Goal: Transaction & Acquisition: Purchase product/service

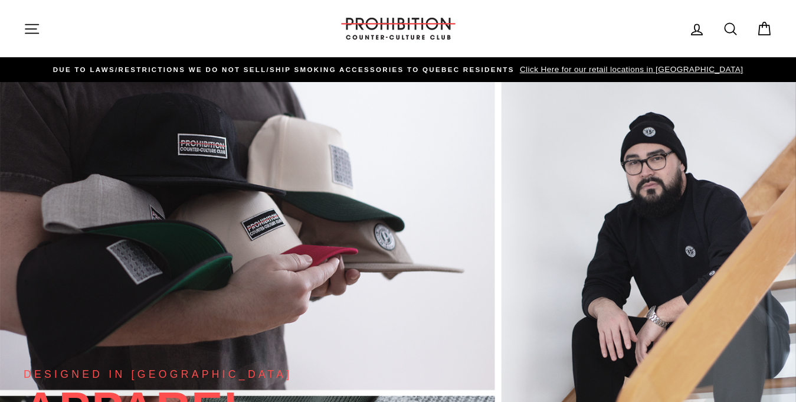
click at [24, 28] on icon "button" at bounding box center [32, 29] width 17 height 17
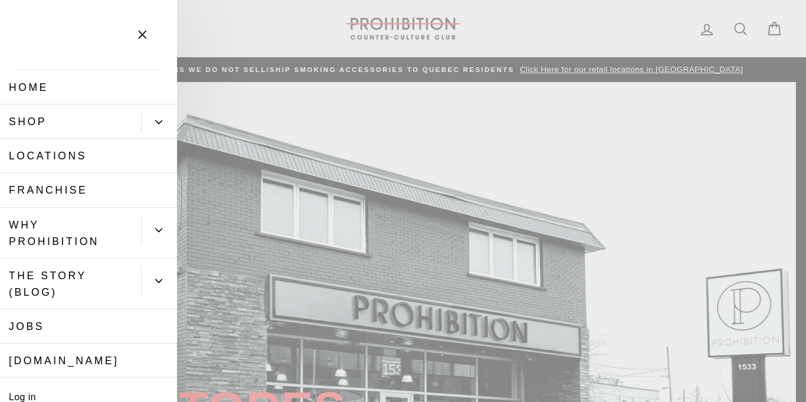
click at [144, 123] on button "Primary" at bounding box center [159, 121] width 36 height 21
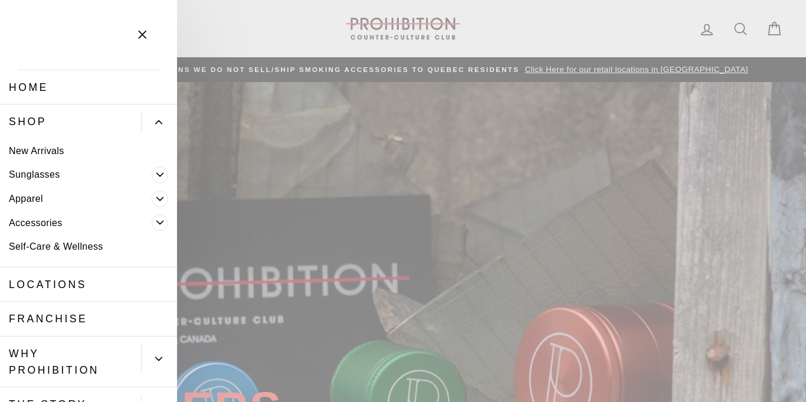
click at [139, 35] on icon "button" at bounding box center [142, 35] width 17 height 17
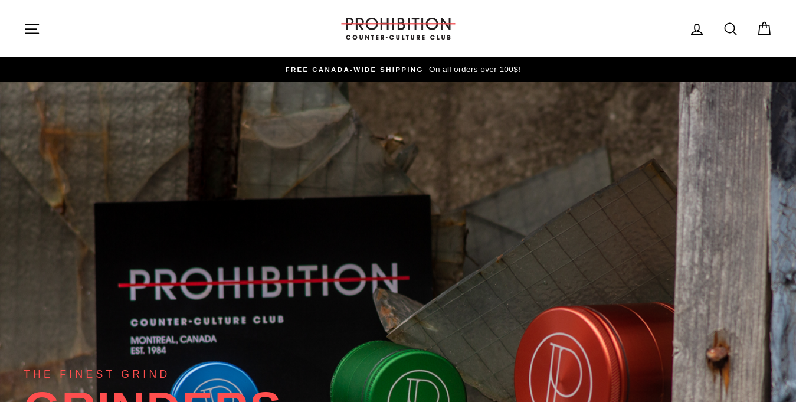
click at [34, 25] on icon "button" at bounding box center [32, 29] width 17 height 17
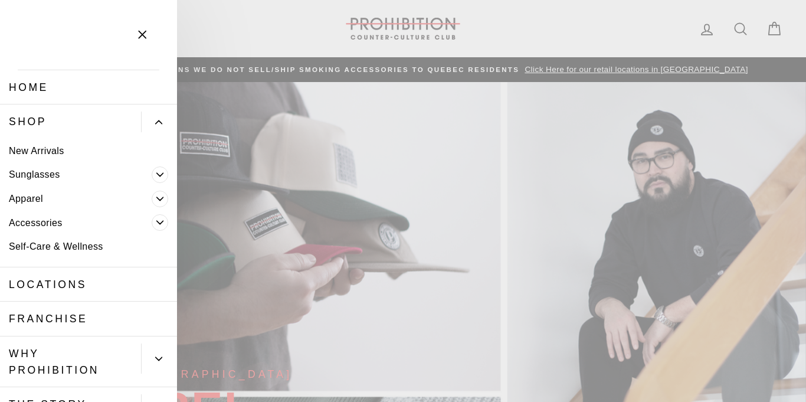
click at [152, 222] on span "Primary" at bounding box center [160, 222] width 17 height 17
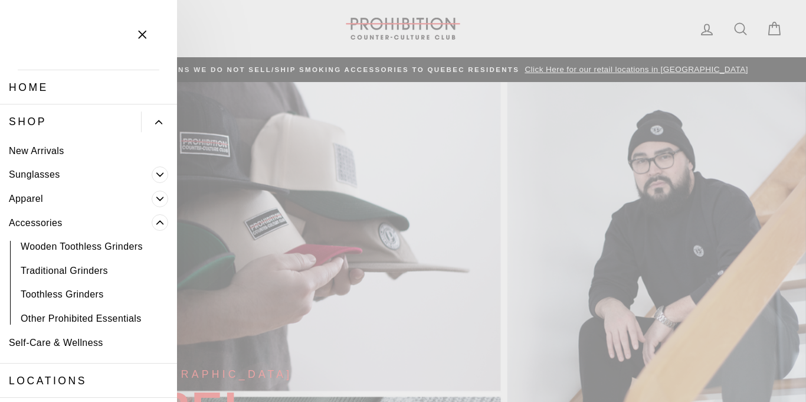
click at [88, 318] on link "Other Prohibited Essentials" at bounding box center [88, 318] width 177 height 24
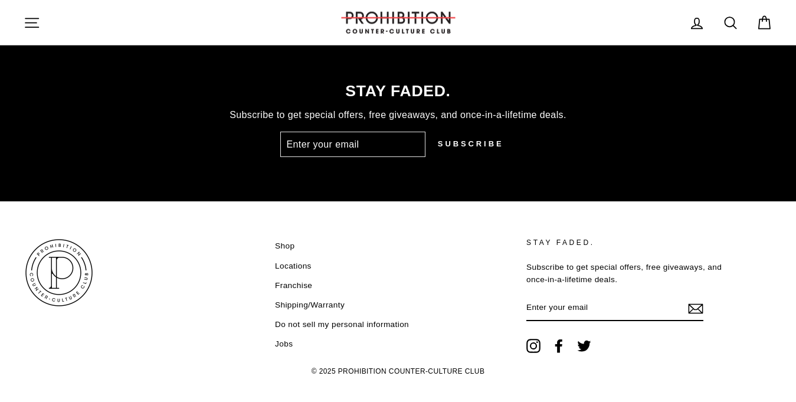
scroll to position [3038, 0]
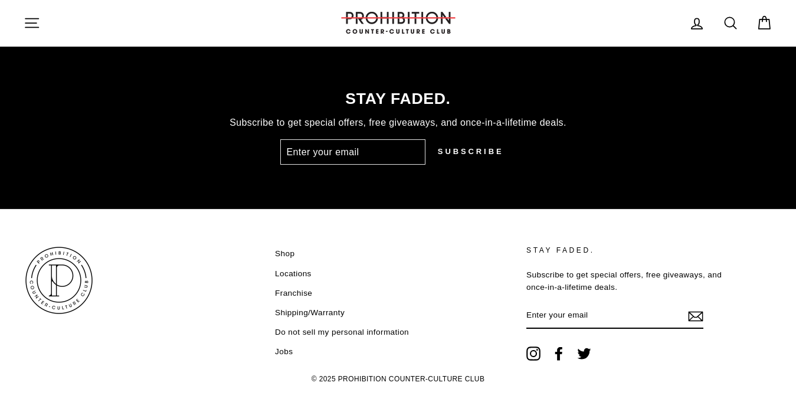
click at [729, 20] on icon at bounding box center [730, 23] width 17 height 17
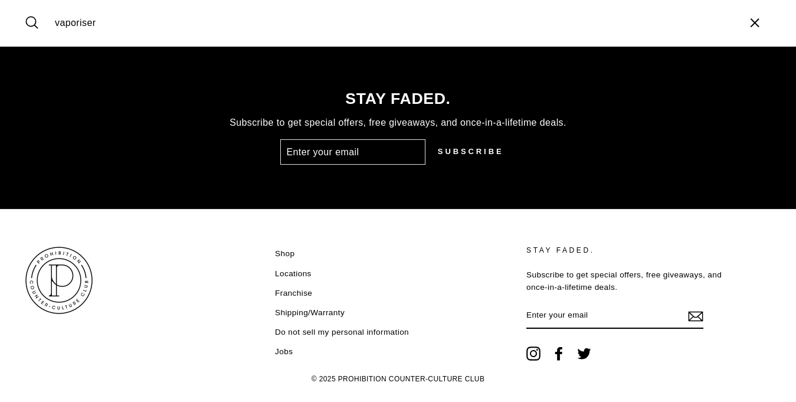
type input "vaporiser"
click at [24, 9] on button "Search" at bounding box center [36, 23] width 25 height 28
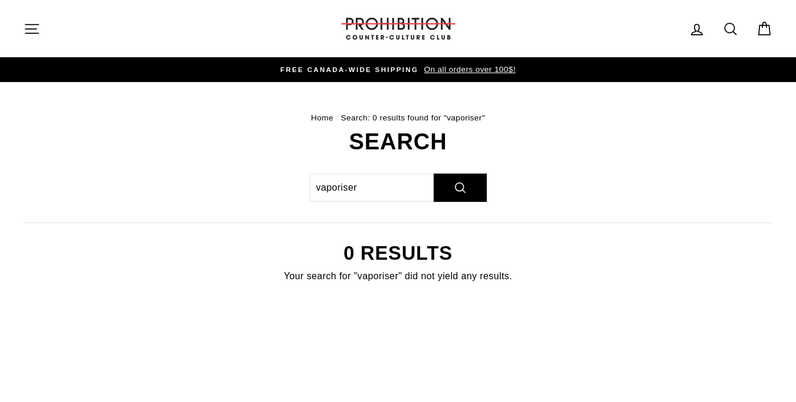
click at [31, 32] on icon "button" at bounding box center [32, 29] width 17 height 17
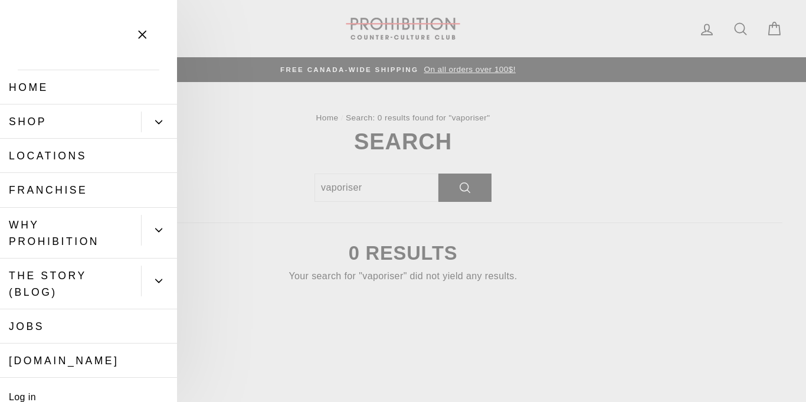
click at [155, 124] on icon "Primary" at bounding box center [158, 122] width 7 height 7
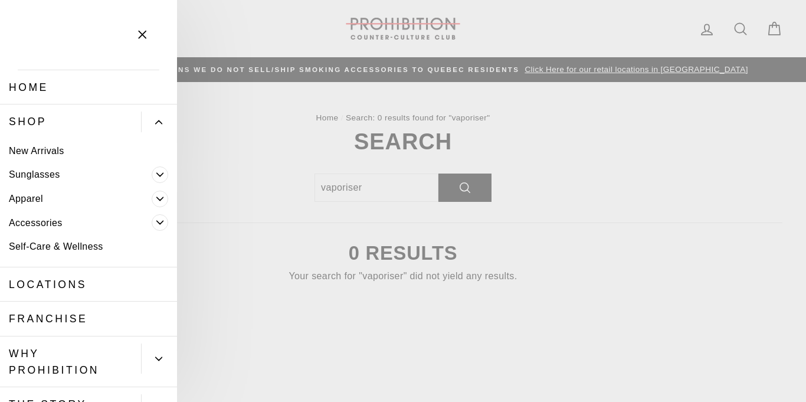
click at [39, 224] on link "Accessories" at bounding box center [76, 223] width 152 height 24
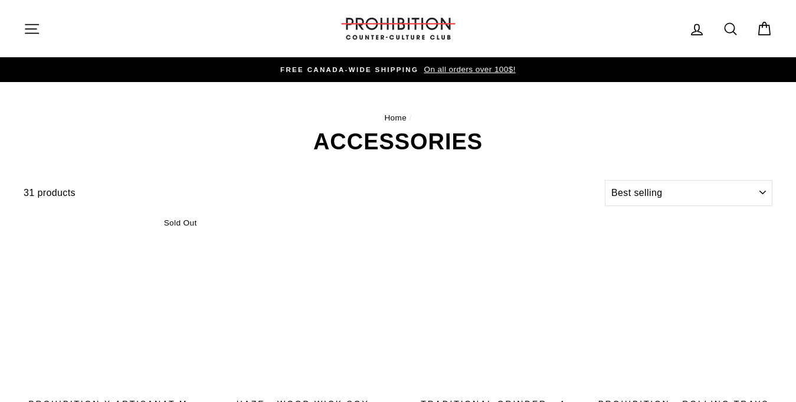
select select "best-selling"
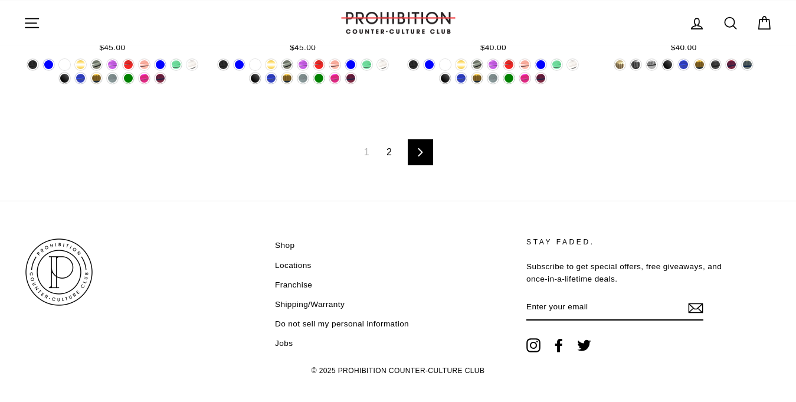
scroll to position [1978, 0]
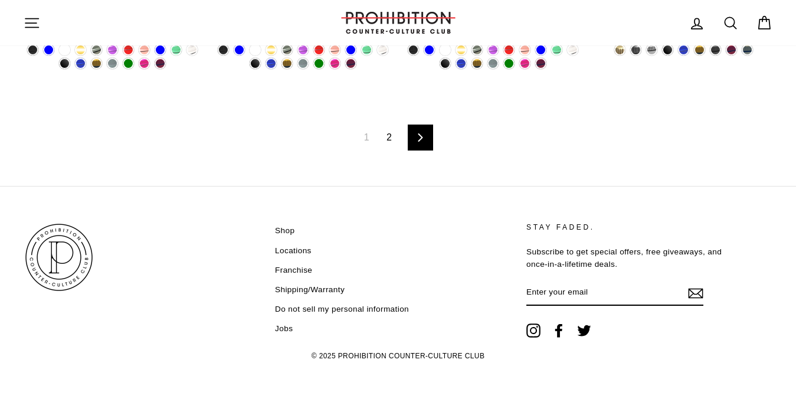
click at [385, 136] on link "2" at bounding box center [388, 137] width 19 height 19
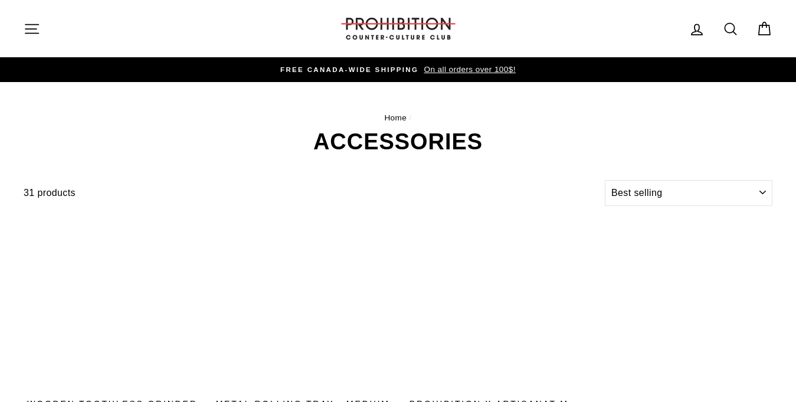
select select "best-selling"
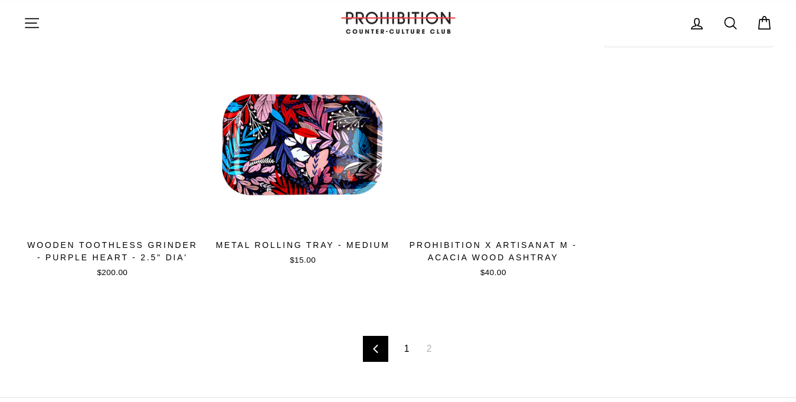
scroll to position [346, 0]
